Goal: Contribute content

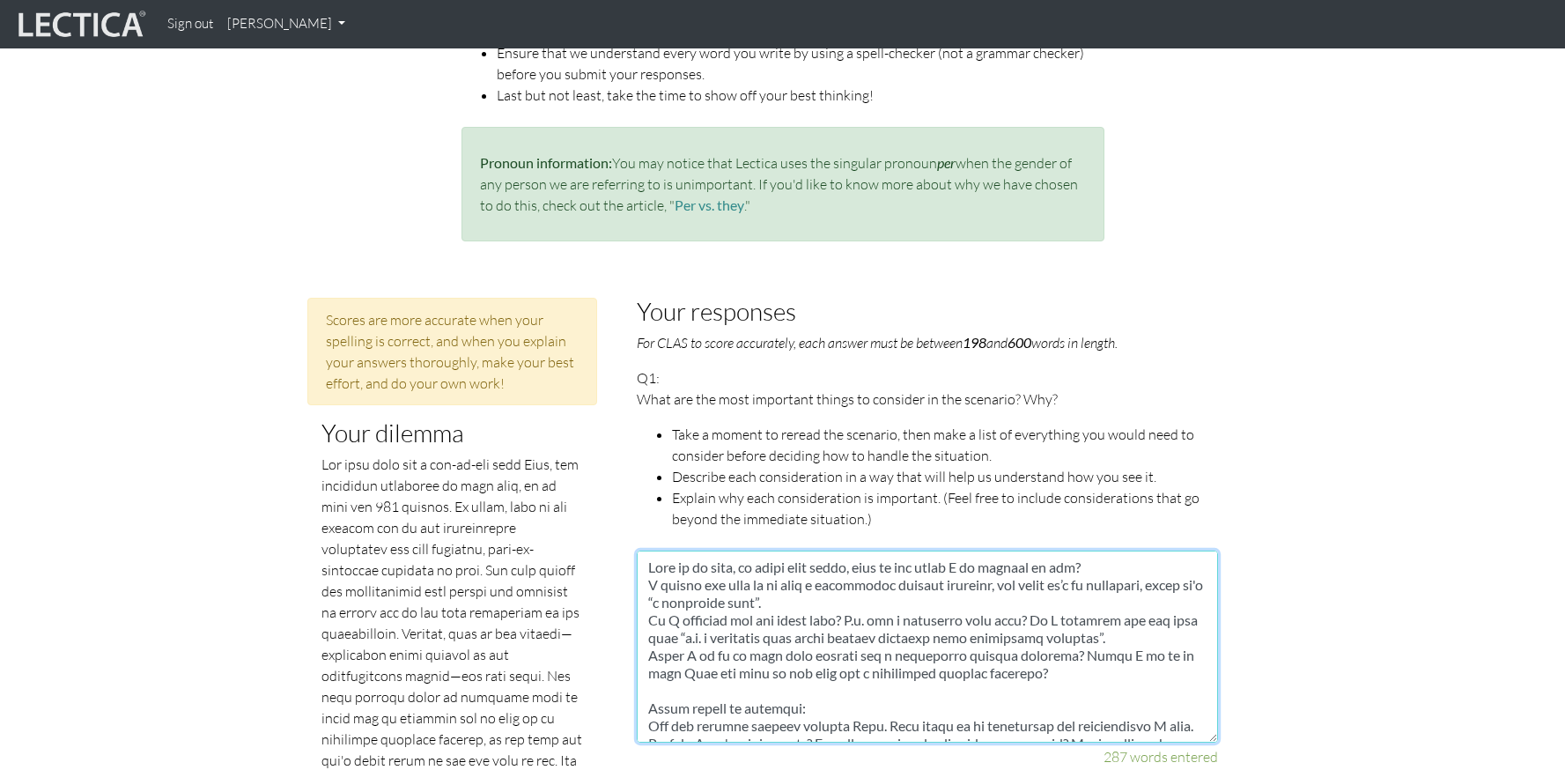
click at [1082, 605] on textarea at bounding box center [927, 646] width 581 height 192
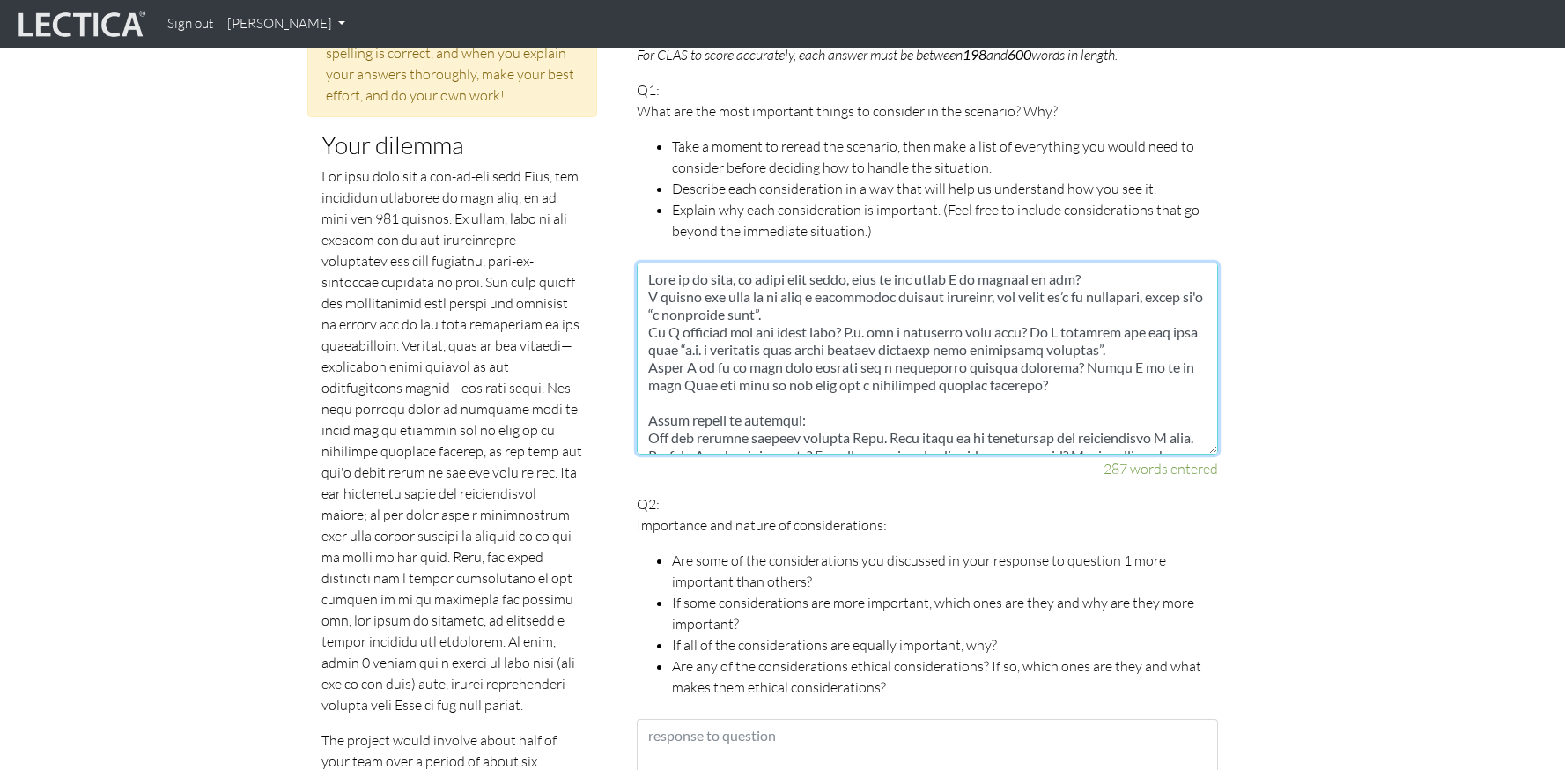
click at [651, 277] on textarea at bounding box center [927, 358] width 581 height 192
click at [650, 279] on textarea at bounding box center [927, 358] width 581 height 192
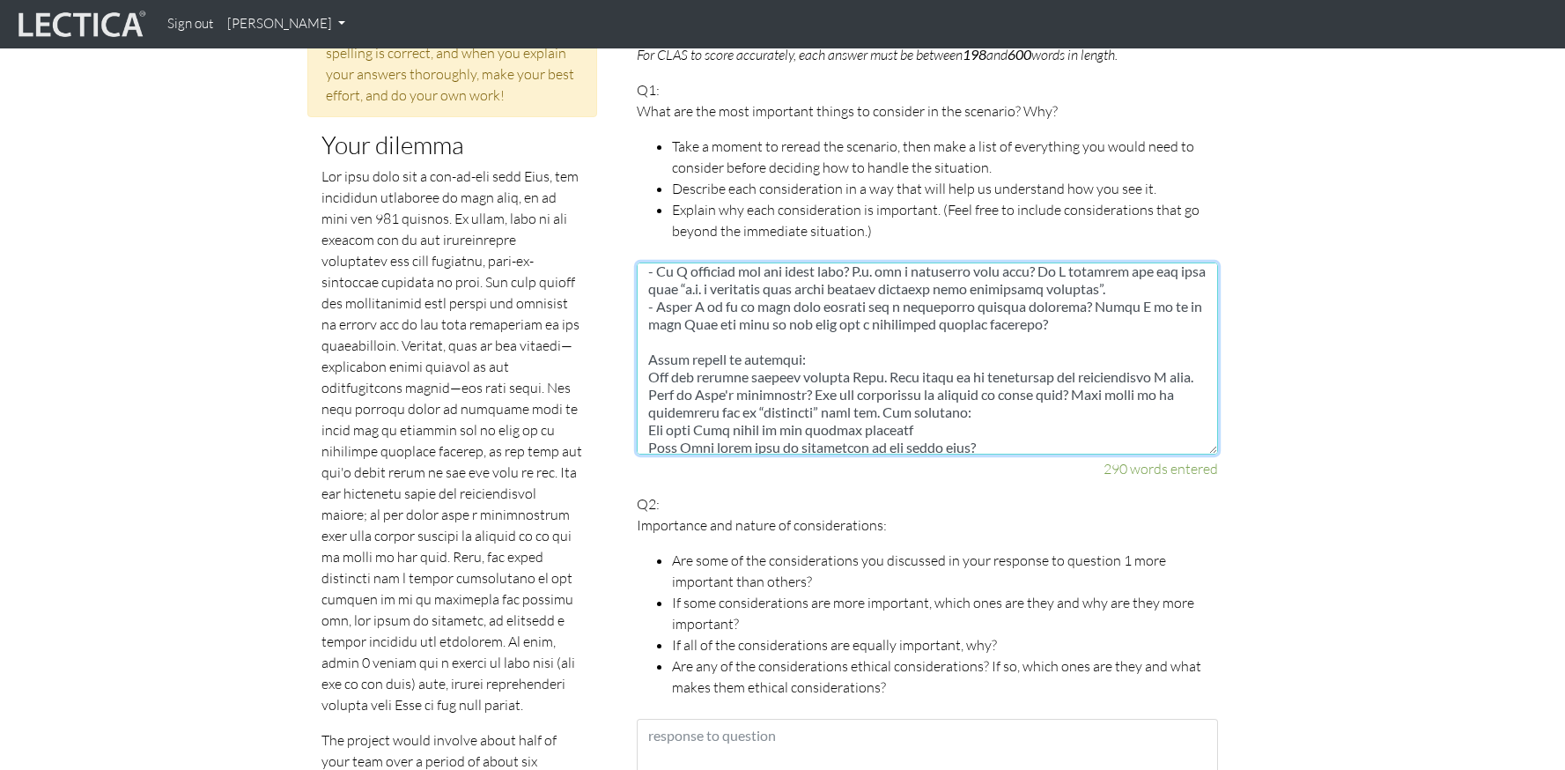
scroll to position [63, 0]
click at [650, 355] on textarea at bounding box center [927, 358] width 581 height 192
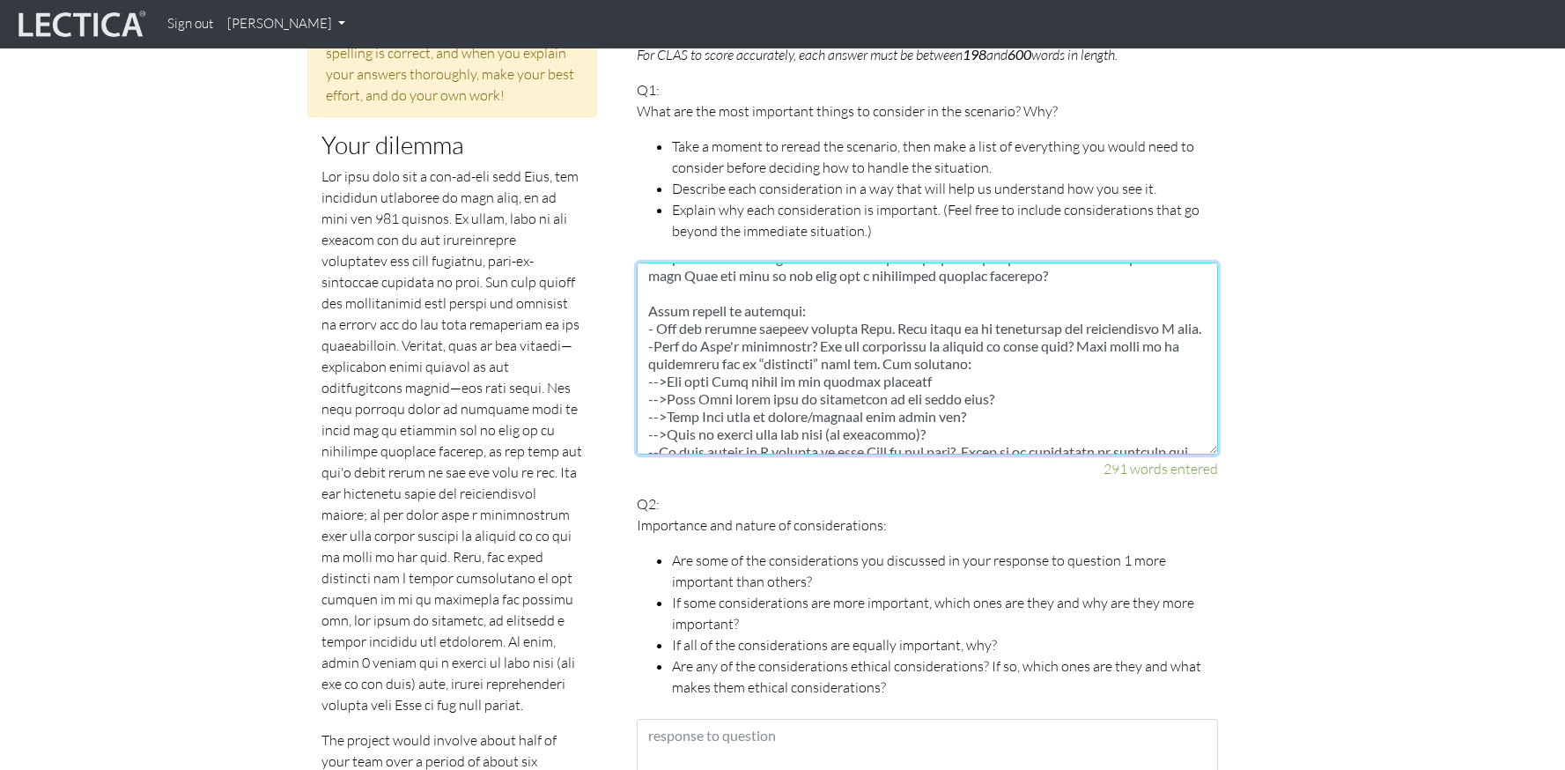
scroll to position [0, 0]
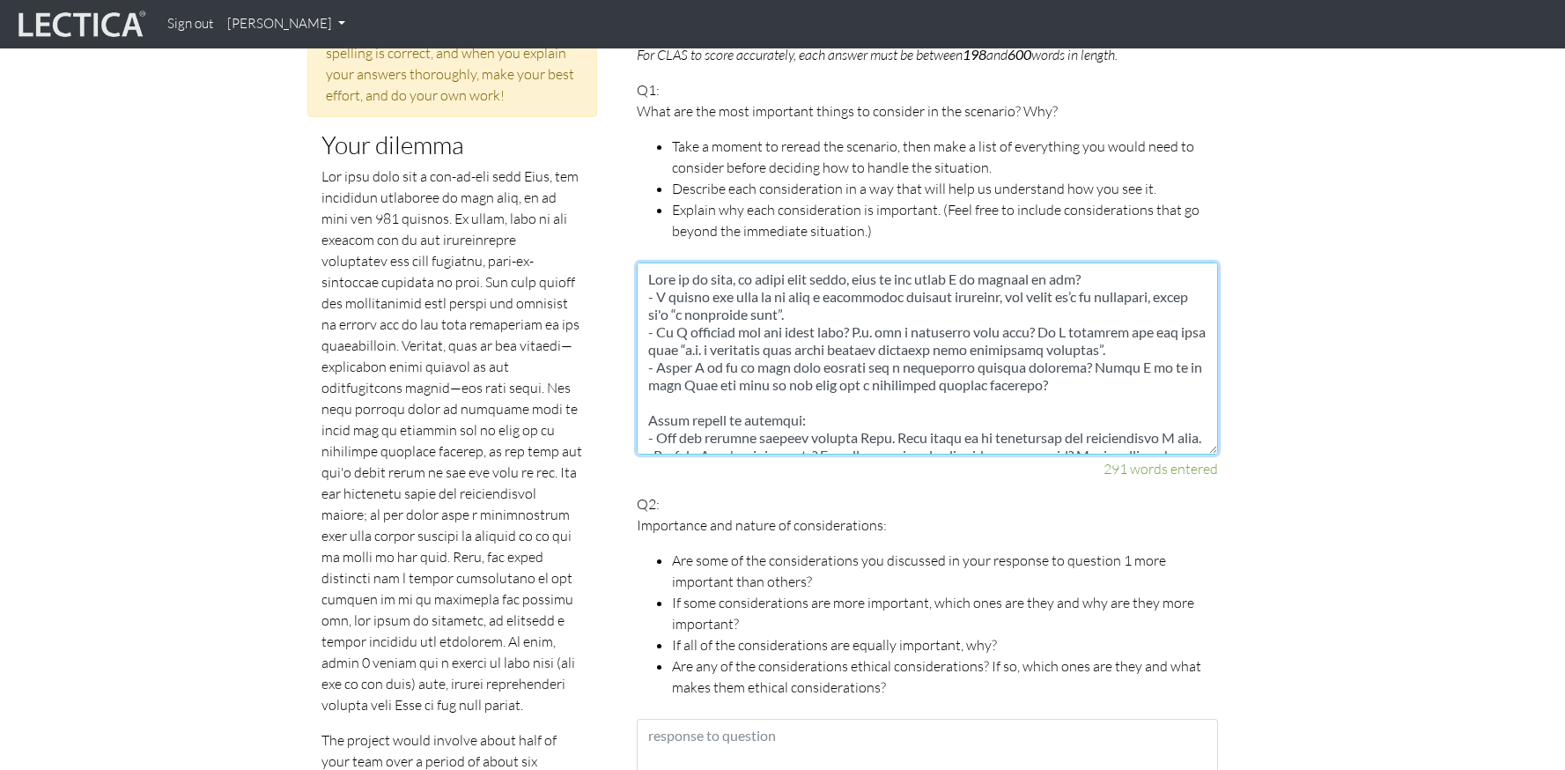
drag, startPoint x: 775, startPoint y: 423, endPoint x: 610, endPoint y: 195, distance: 281.3
paste textarea "L ipsumd sit amet co ad elit s doeiusmodt incidid utlabore, etd magna al’e ad m…"
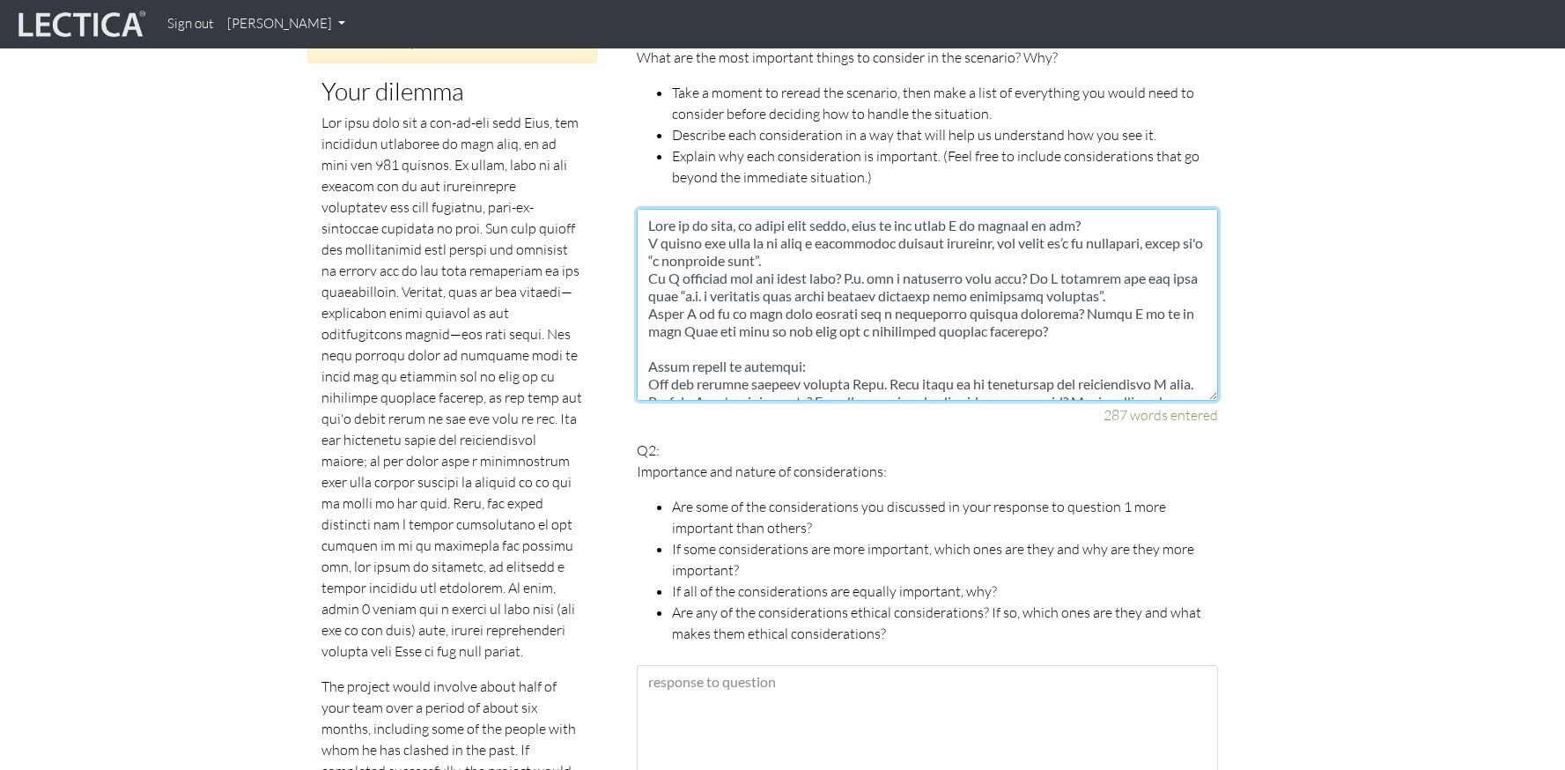
type textarea "Lore ip do sita, co adipi elit seddo, eius te inc utlab E do magnaal en adm? V …"
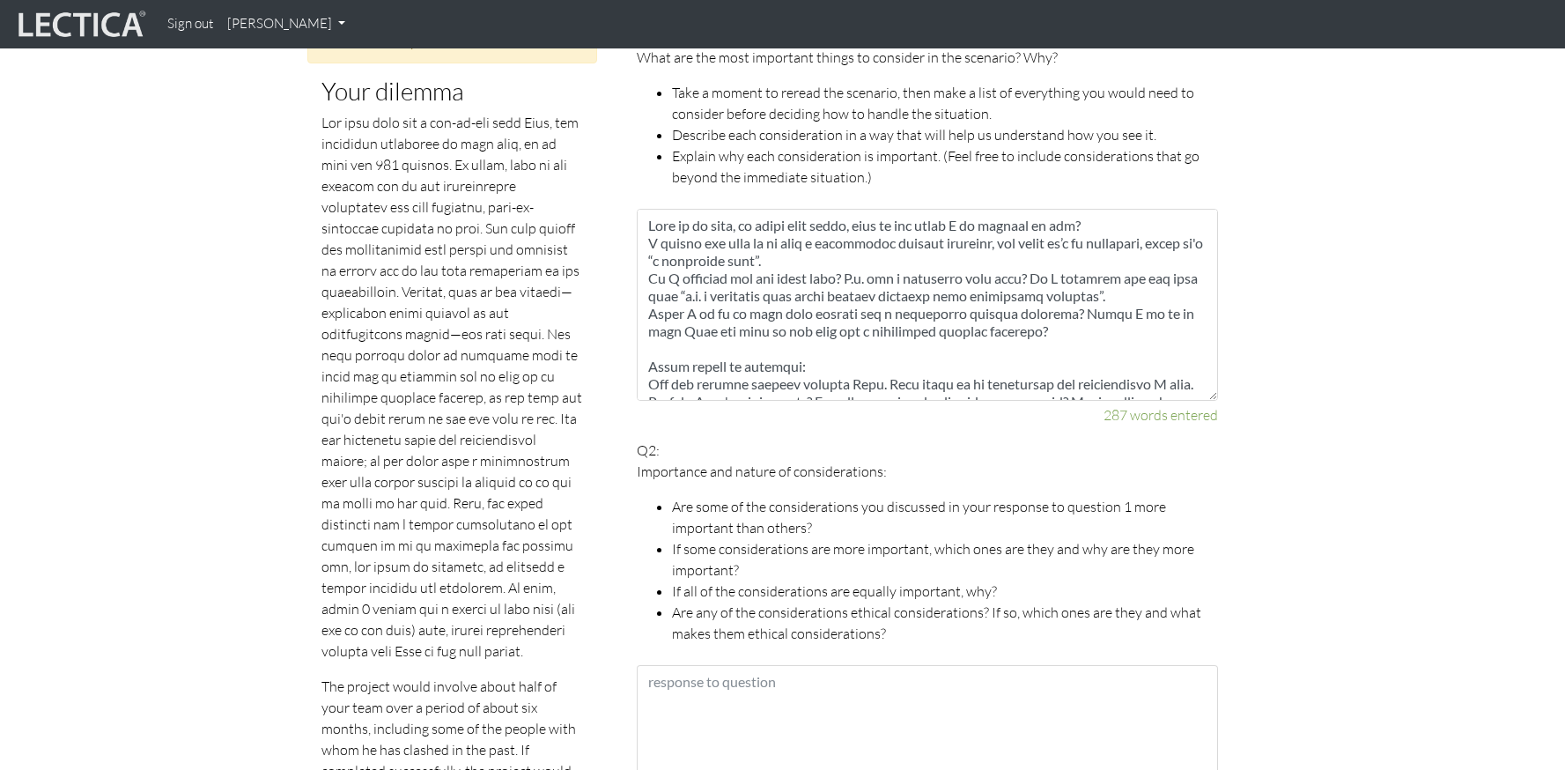
click at [906, 439] on p "Q2: Importance and nature of considerations: Are some of the considerations you…" at bounding box center [927, 541] width 581 height 204
click at [748, 460] on p "Importance and nature of considerations:" at bounding box center [927, 470] width 581 height 21
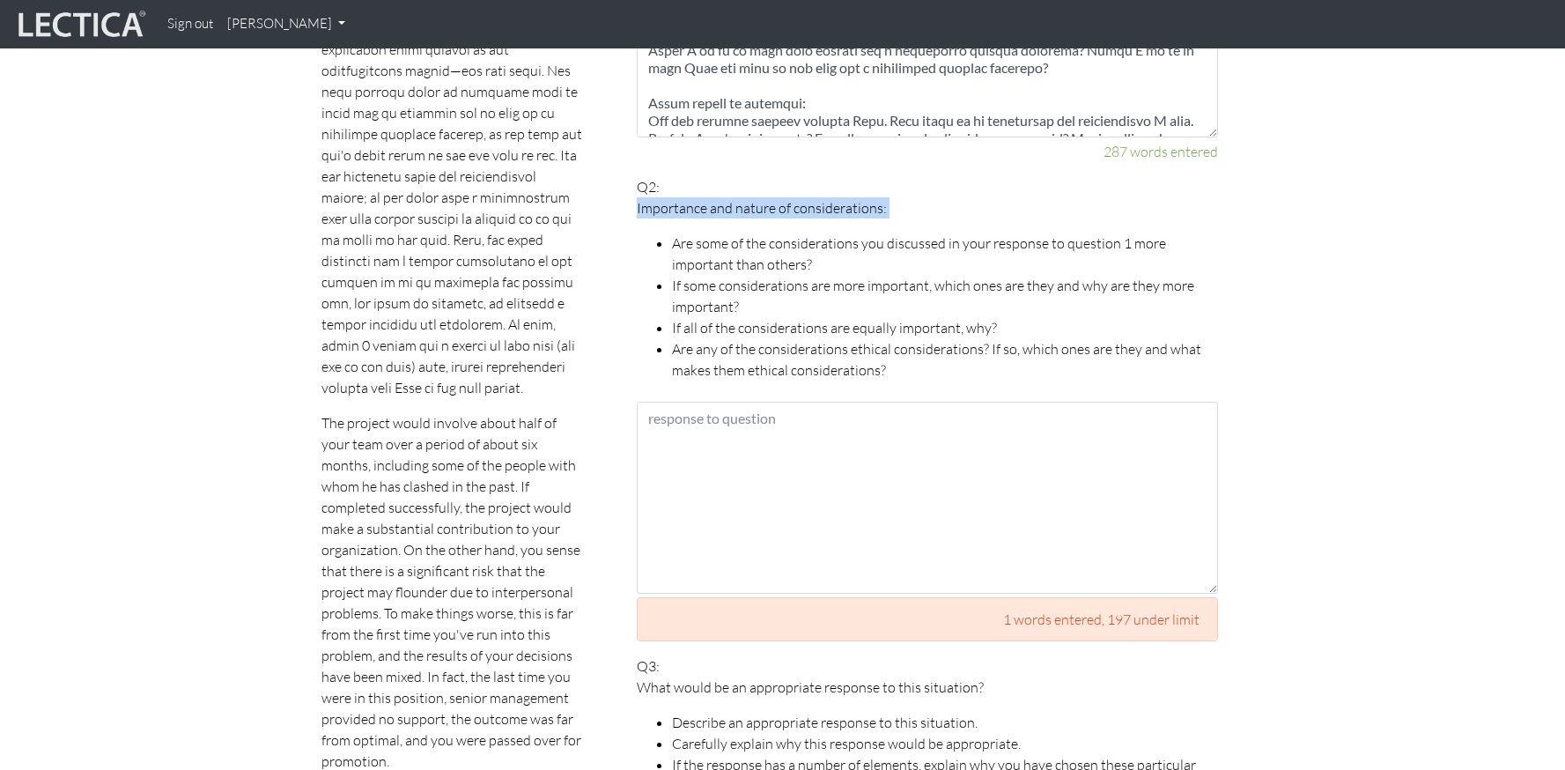
scroll to position [1249, 0]
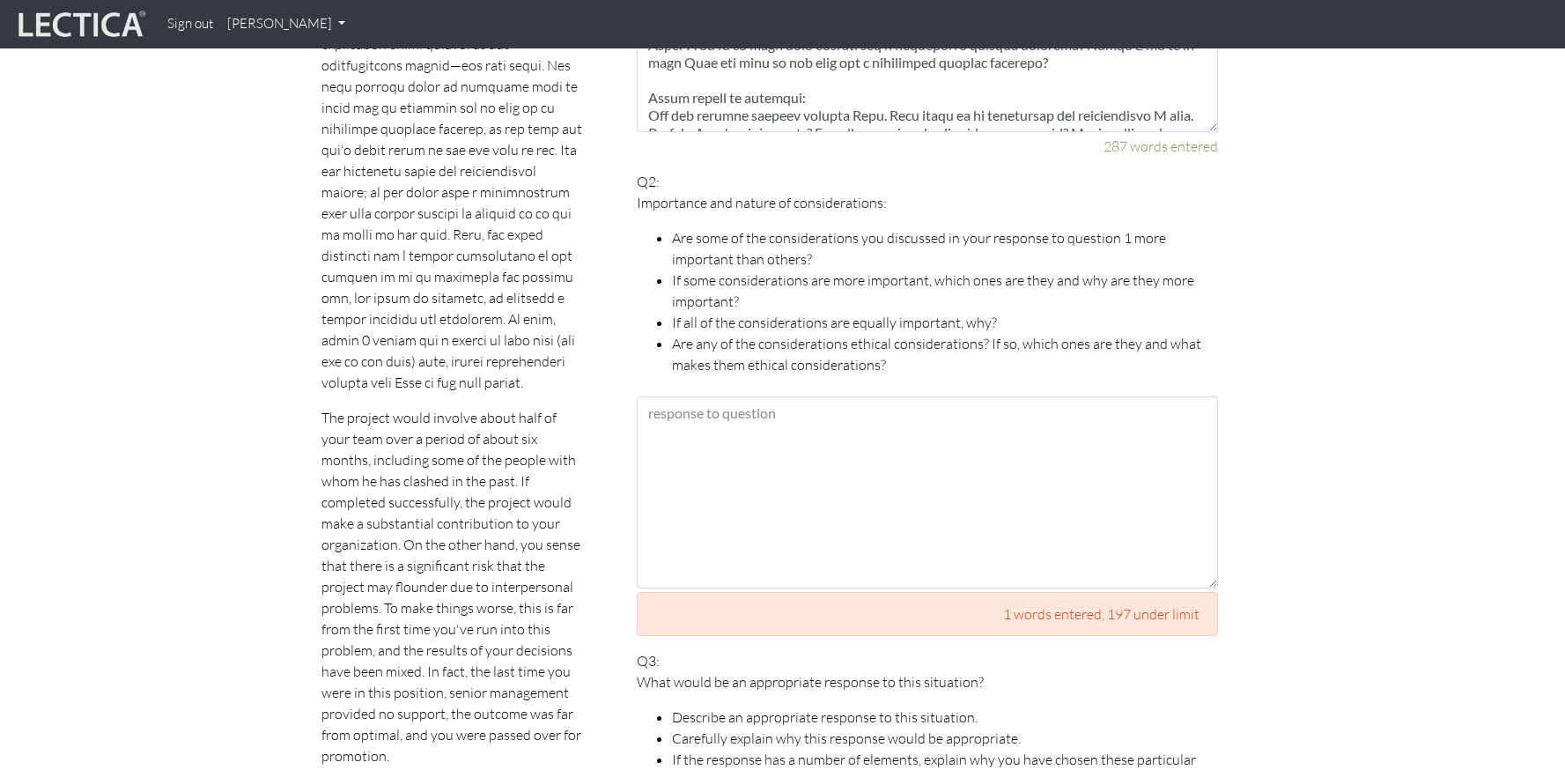
click at [659, 239] on ul "Are some of the considerations you discussed in your response to question 1 mor…" at bounding box center [927, 301] width 581 height 148
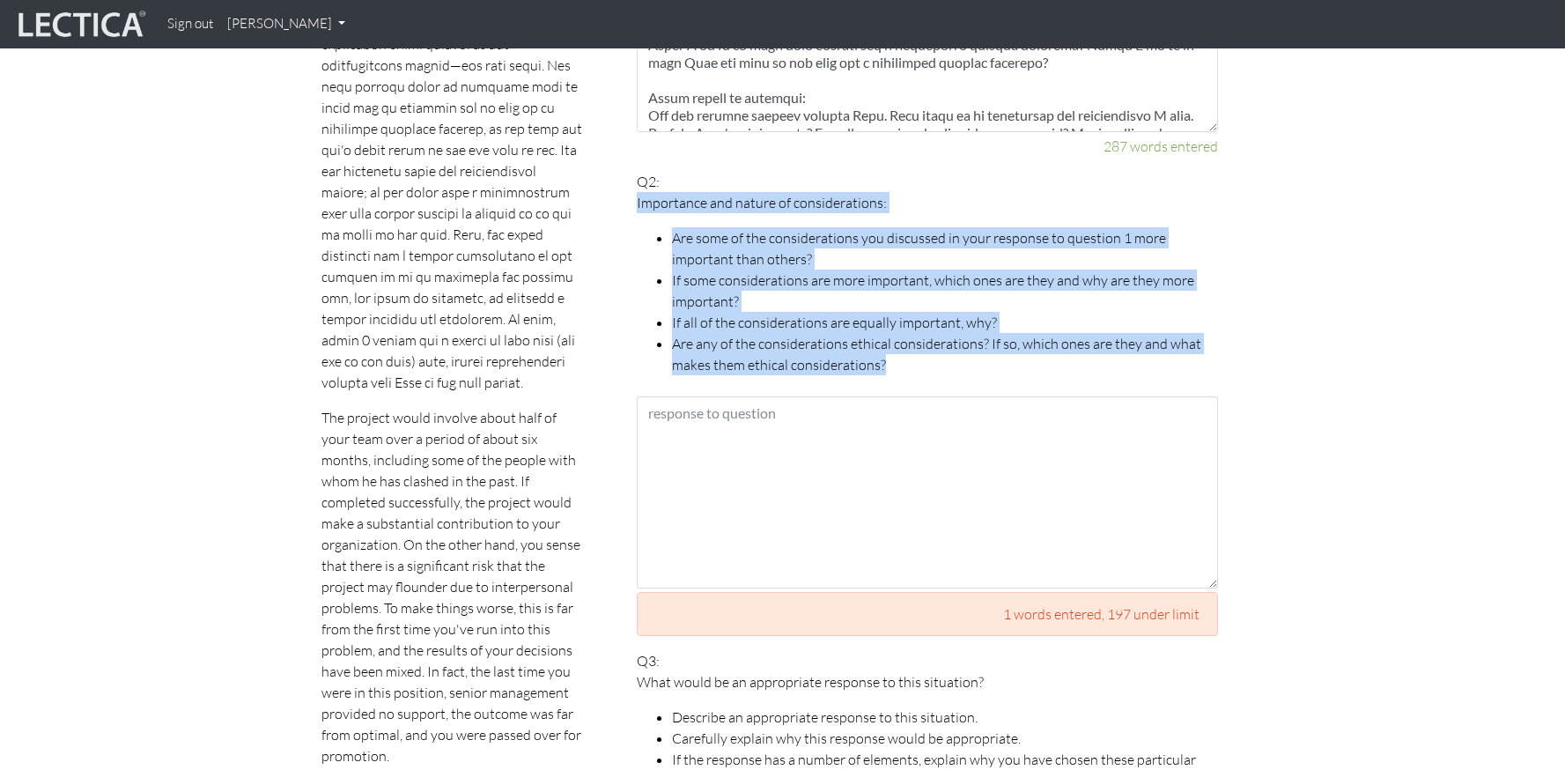
drag, startPoint x: 637, startPoint y: 179, endPoint x: 906, endPoint y: 343, distance: 314.5
click at [906, 343] on span "Importance and nature of considerations: Are some of the considerations you dis…" at bounding box center [927, 283] width 581 height 183
copy span "Importance and nature of considerations: Are some of the considerations you dis…"
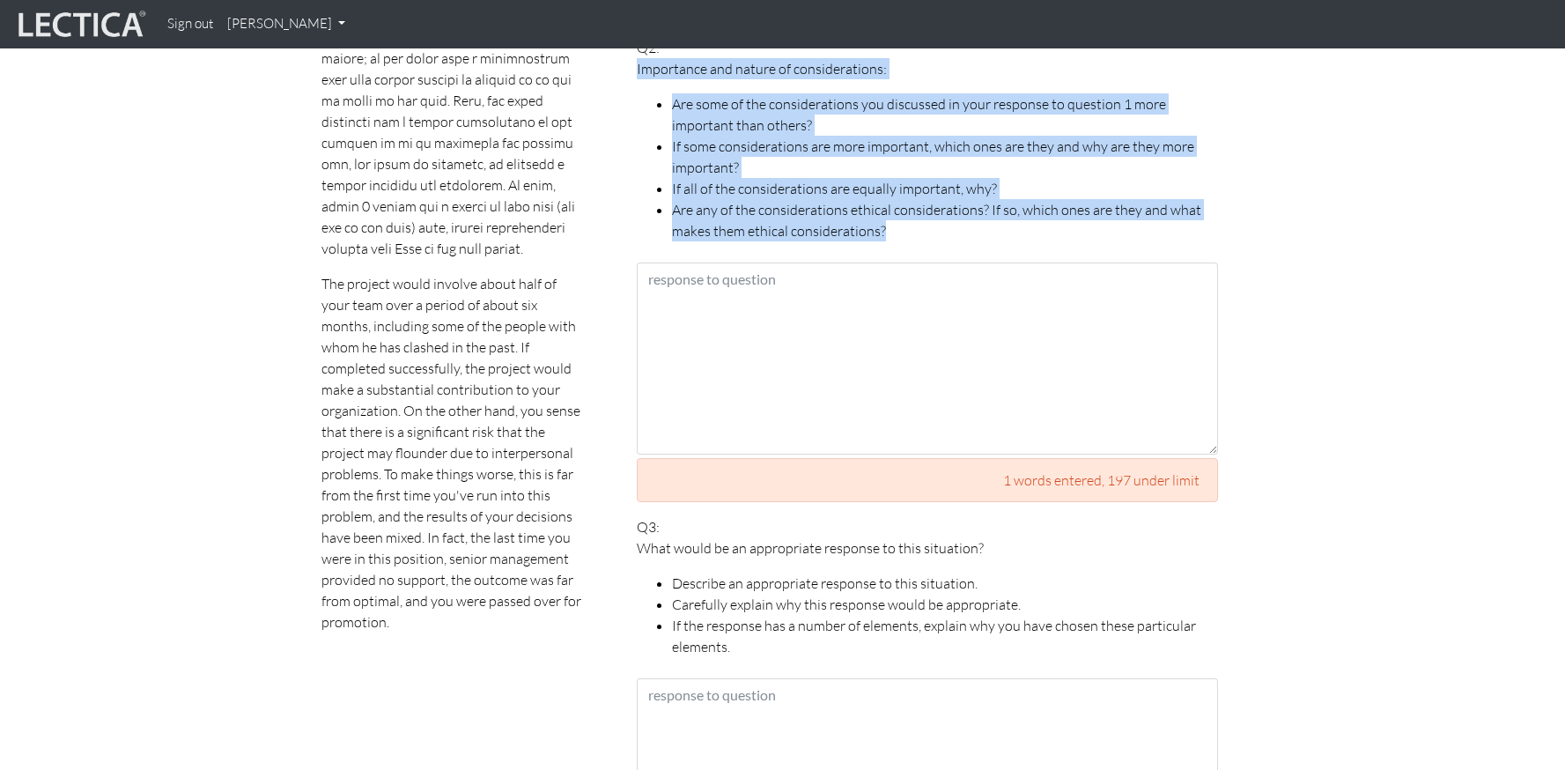
scroll to position [1386, 0]
